Goal: Find specific page/section: Find specific page/section

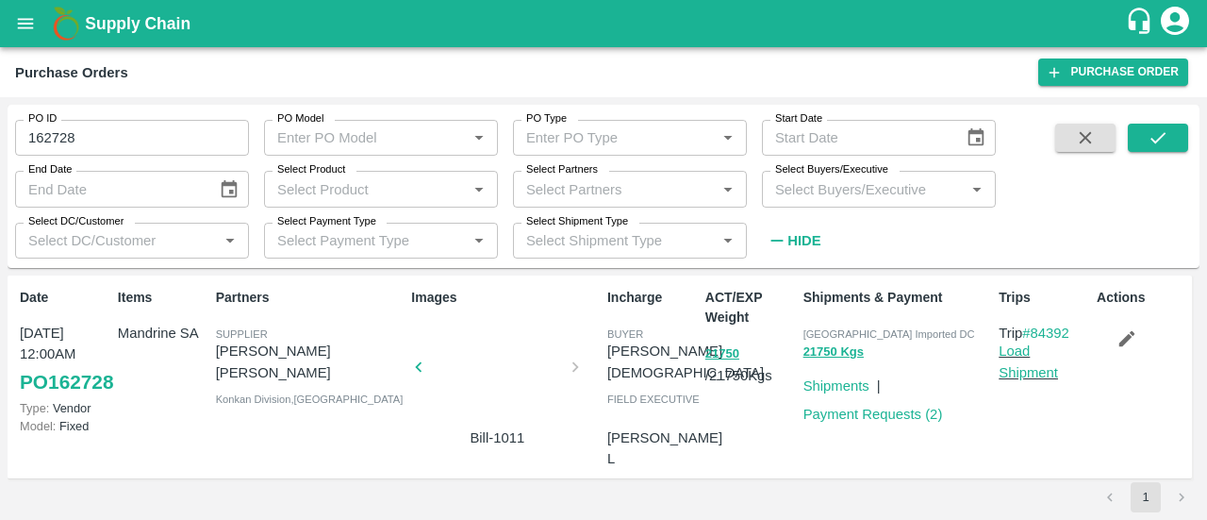
click at [109, 26] on b "Supply Chain" at bounding box center [138, 23] width 106 height 19
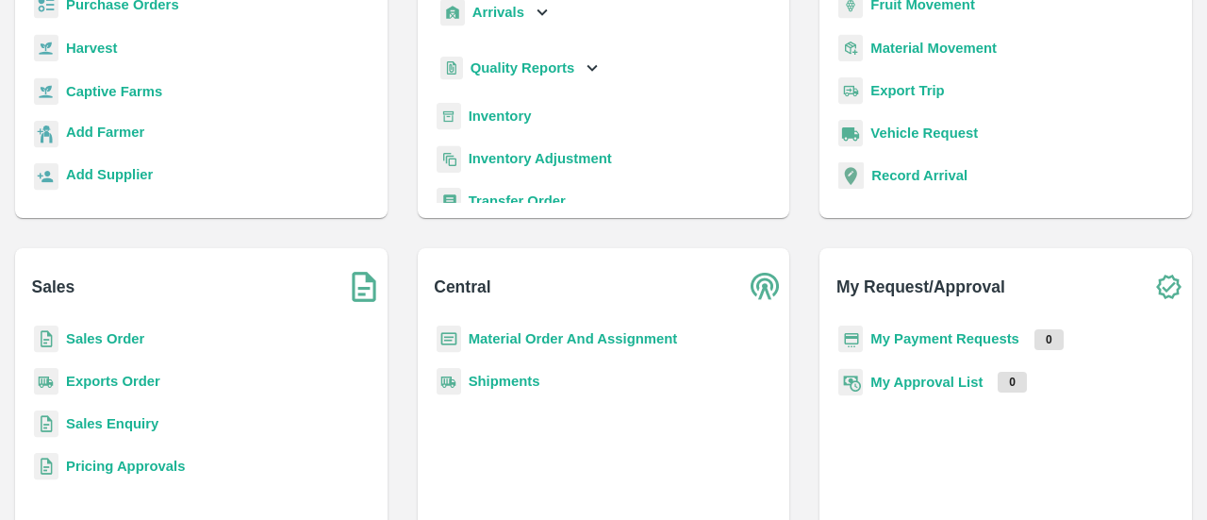
scroll to position [249, 0]
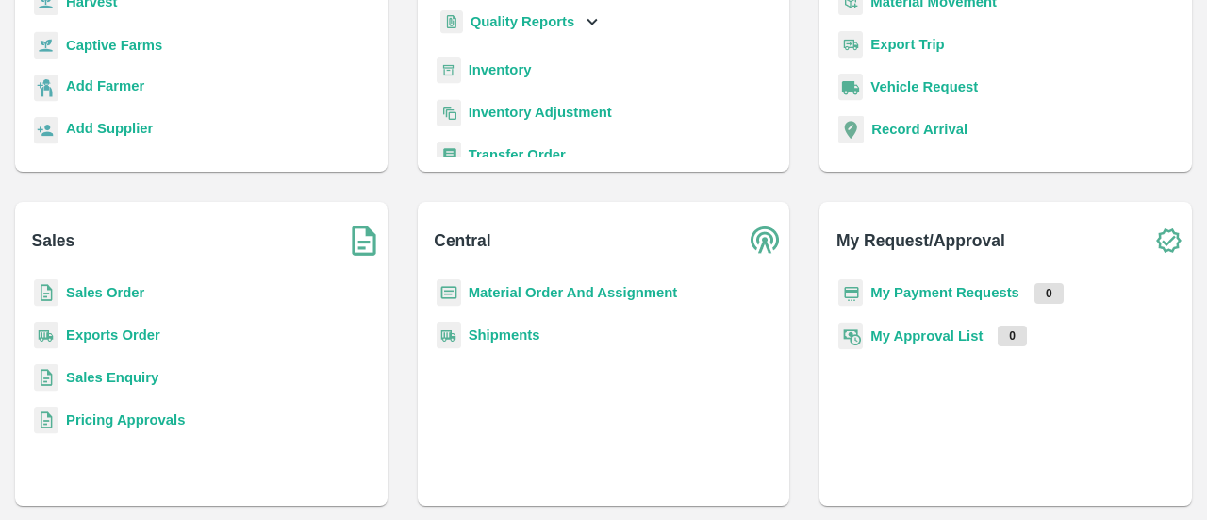
click at [99, 300] on p "Sales Order" at bounding box center [105, 292] width 78 height 21
click at [101, 297] on b "Sales Order" at bounding box center [105, 292] width 78 height 15
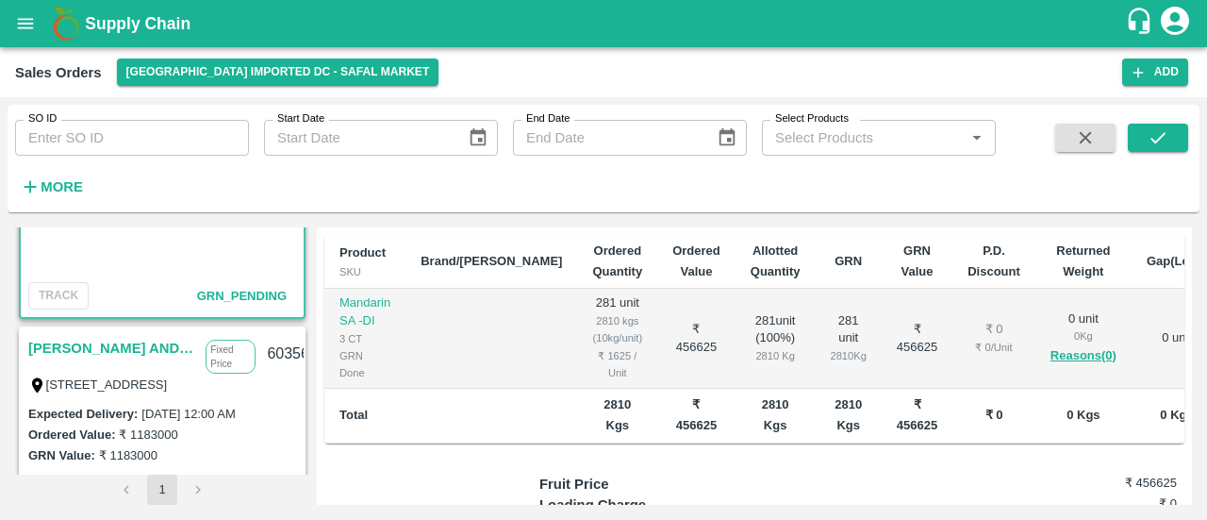
scroll to position [206, 0]
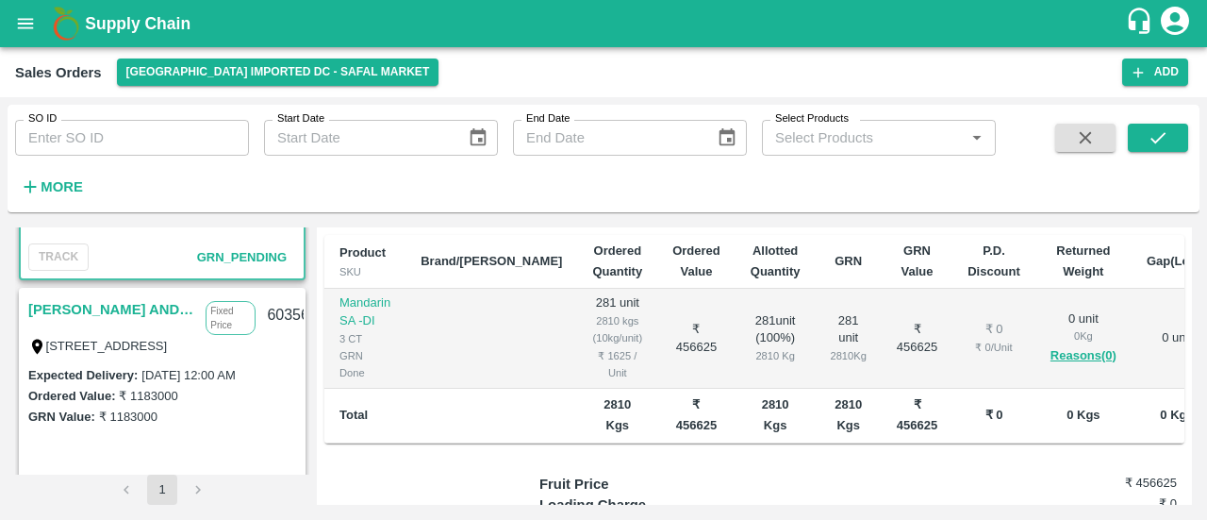
click at [207, 418] on div "GRN Value: ₹ 1183000" at bounding box center [162, 416] width 268 height 21
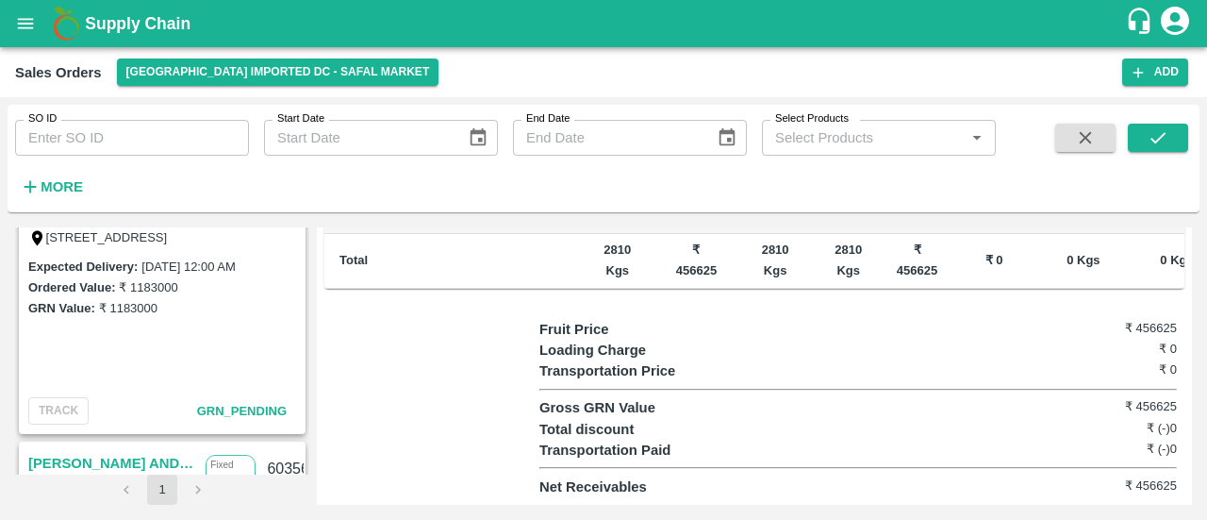
scroll to position [319, 0]
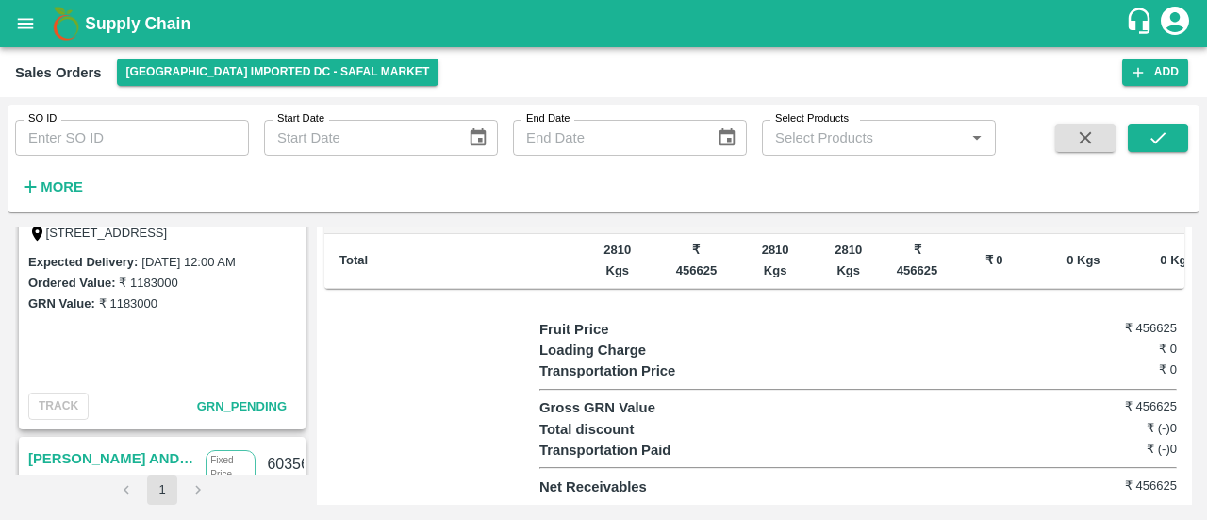
click at [252, 412] on span "GRN_Pending" at bounding box center [242, 406] width 90 height 14
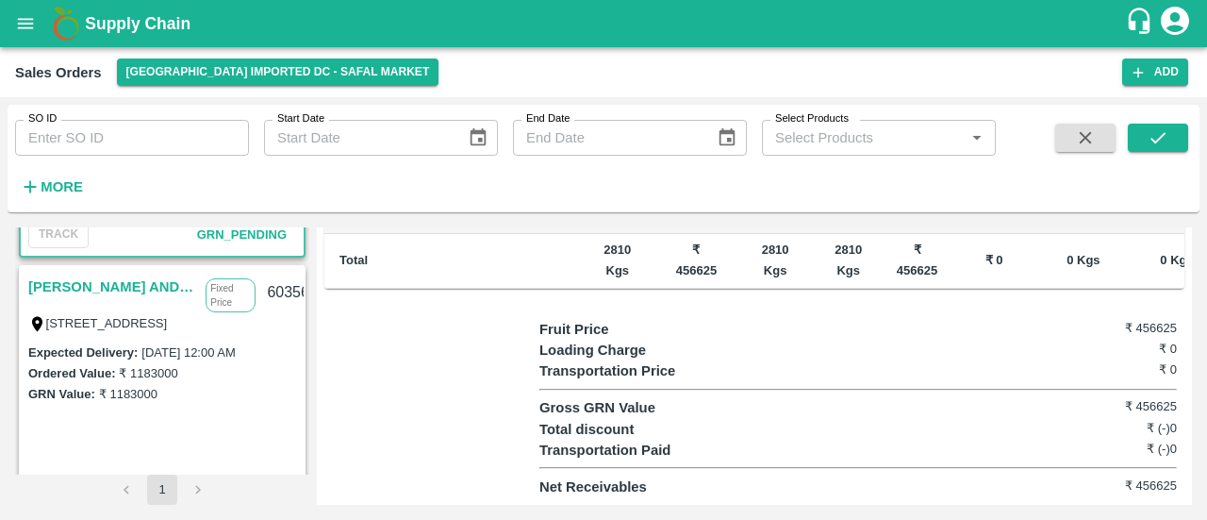
scroll to position [227, 0]
click at [127, 275] on link "[PERSON_NAME] AND SONS" at bounding box center [112, 287] width 168 height 25
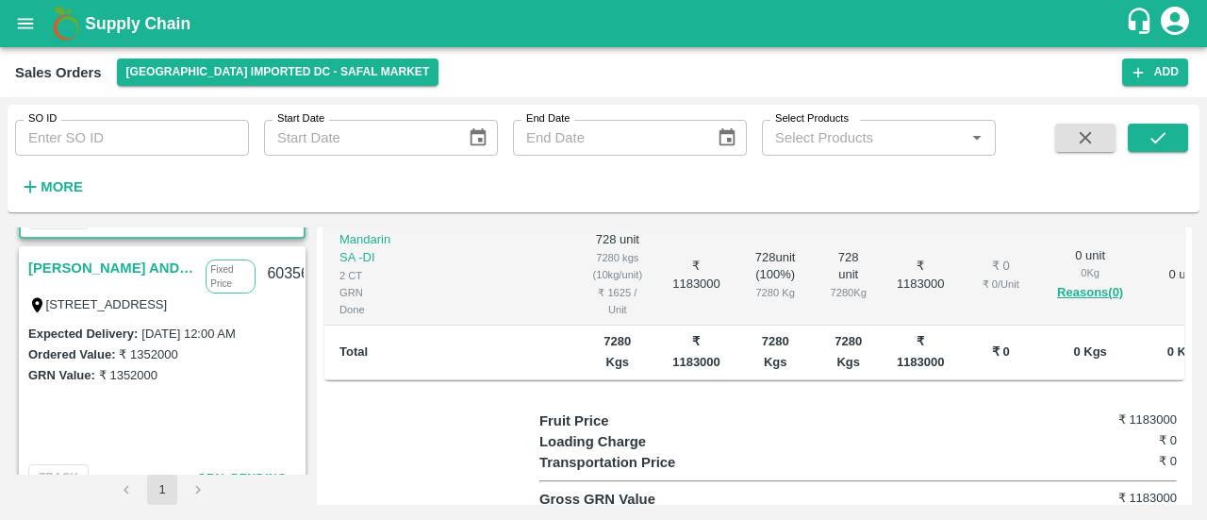
scroll to position [508, 0]
click at [124, 262] on link "[PERSON_NAME] AND SONS" at bounding box center [112, 269] width 168 height 25
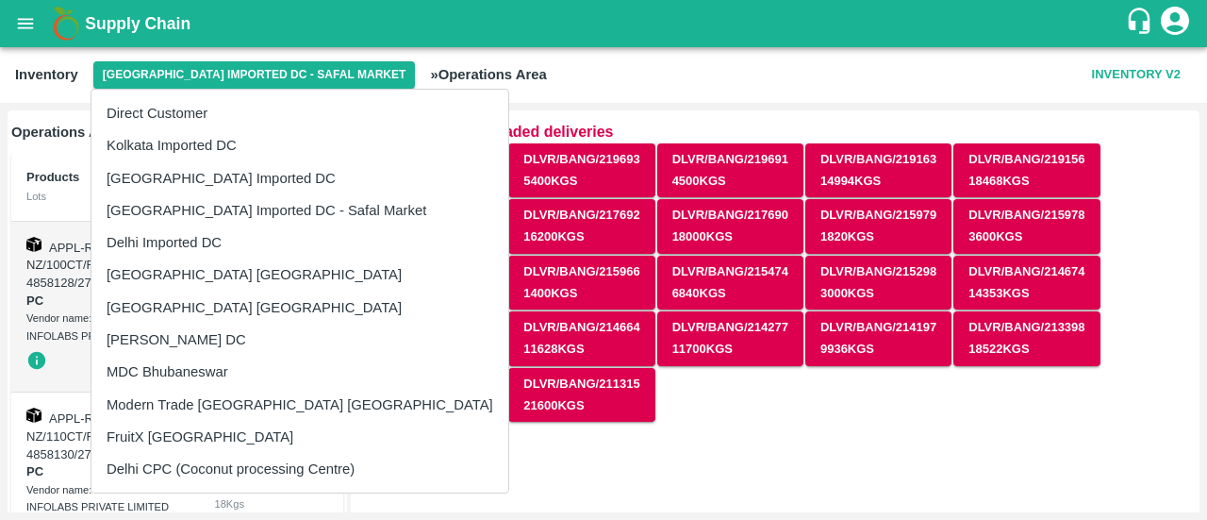
click at [744, 63] on div at bounding box center [603, 260] width 1207 height 520
